Goal: Transaction & Acquisition: Purchase product/service

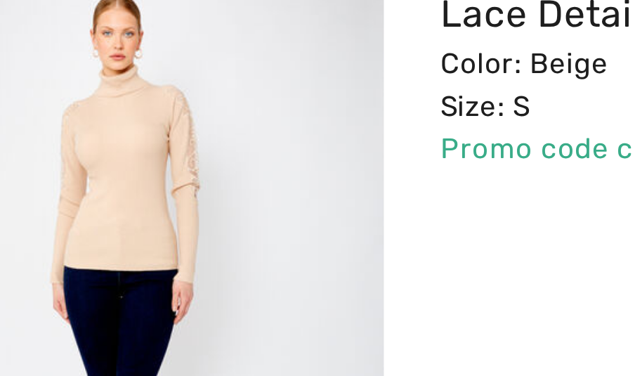
scroll to position [1166, 0]
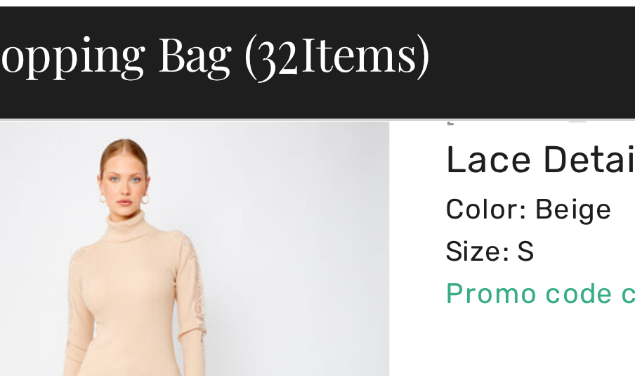
click at [202, 104] on link "Lace Detail Mock Neck Sweater Style 243438u" at bounding box center [307, 102] width 254 height 13
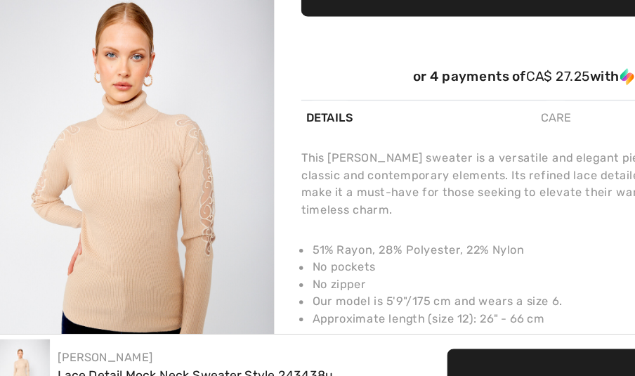
scroll to position [434, 1]
